Goal: Task Accomplishment & Management: Manage account settings

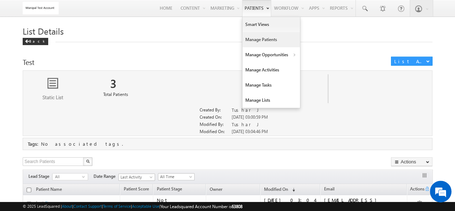
click at [257, 37] on link "Manage Patients" at bounding box center [272, 39] width 58 height 15
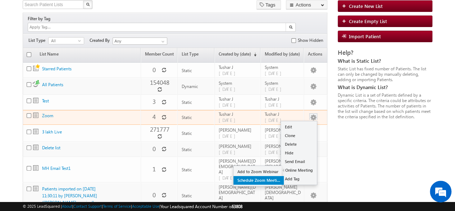
click at [266, 176] on link "Schedule Zoom Meeting" at bounding box center [259, 180] width 50 height 9
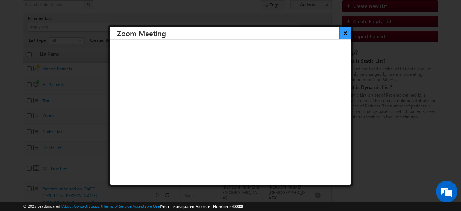
click at [339, 39] on button "×" at bounding box center [345, 33] width 12 height 13
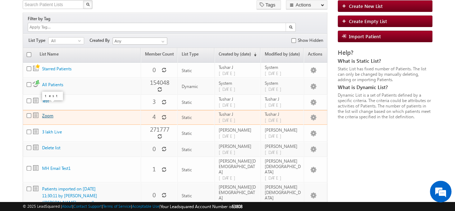
click at [50, 113] on link "Zoom" at bounding box center [47, 115] width 11 height 5
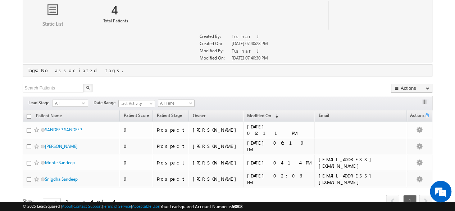
scroll to position [80, 0]
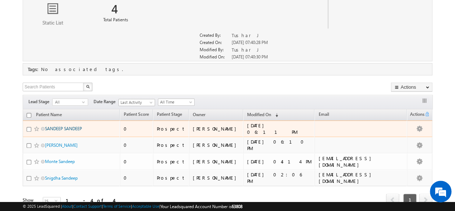
click at [55, 126] on link "SANDEEP SANDEEP" at bounding box center [63, 128] width 37 height 5
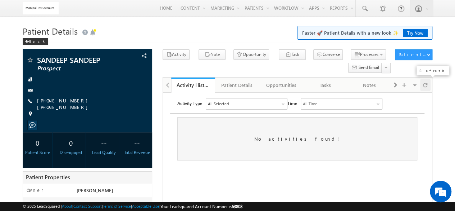
click at [425, 87] on span at bounding box center [425, 84] width 4 height 13
click at [31, 45] on div "Back" at bounding box center [36, 41] width 26 height 7
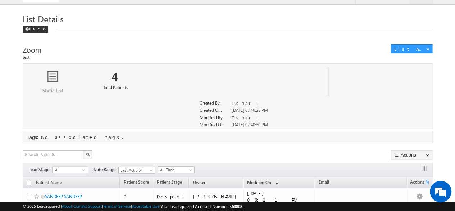
scroll to position [12, 0]
click at [36, 31] on div "Back" at bounding box center [36, 29] width 26 height 7
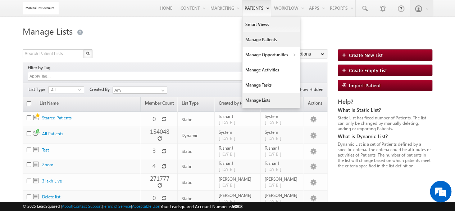
click at [256, 40] on link "Manage Patients" at bounding box center [272, 39] width 58 height 15
